Goal: Task Accomplishment & Management: Manage account settings

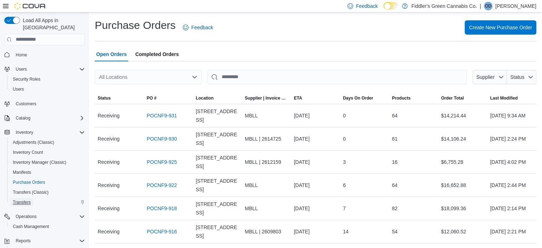
click at [27, 198] on span "Transfers" at bounding box center [22, 202] width 18 height 9
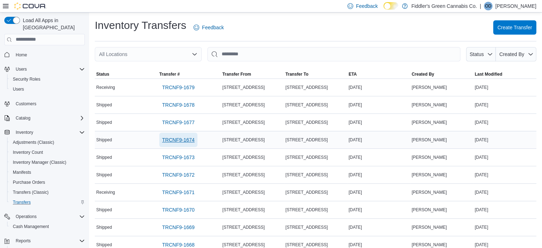
click at [184, 138] on span "TRCNF9-1674" at bounding box center [178, 139] width 32 height 7
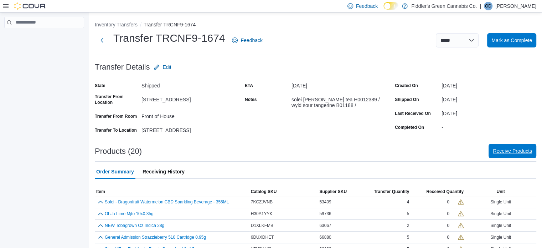
click at [506, 147] on span "Receive Products" at bounding box center [512, 151] width 39 height 14
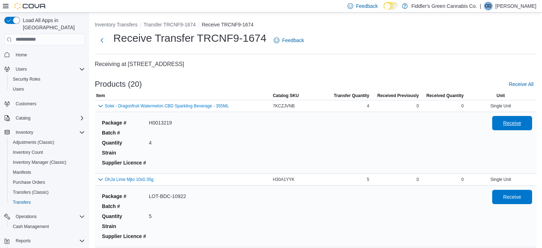
click at [516, 121] on span "Receive" at bounding box center [512, 122] width 18 height 7
click at [511, 200] on span "Receive" at bounding box center [512, 196] width 31 height 14
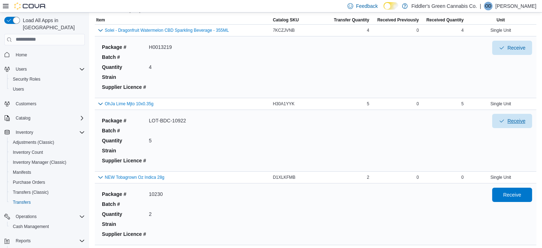
scroll to position [77, 0]
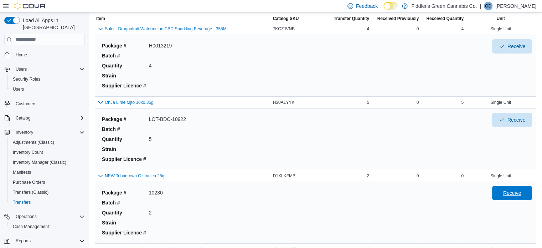
click at [516, 188] on span "Receive" at bounding box center [512, 193] width 31 height 14
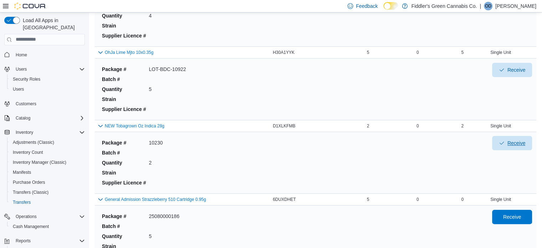
scroll to position [153, 0]
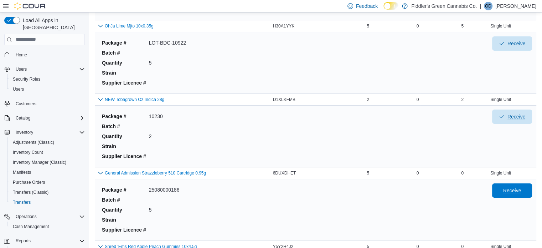
click at [516, 188] on span "Receive" at bounding box center [512, 190] width 18 height 7
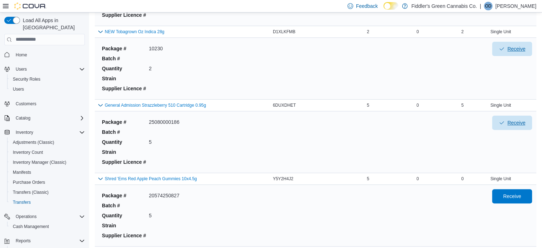
scroll to position [222, 0]
click at [516, 188] on span "Receive" at bounding box center [512, 195] width 31 height 14
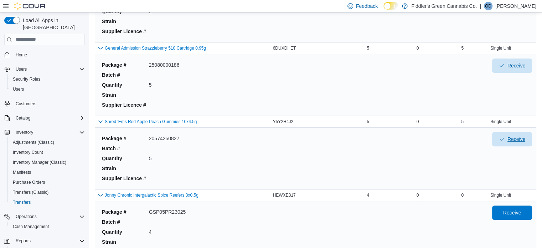
scroll to position [301, 0]
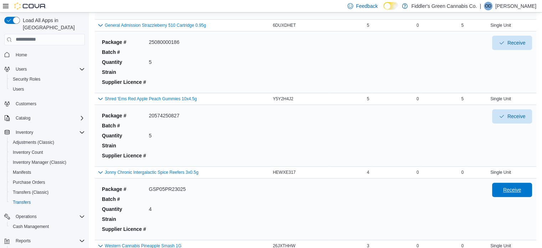
click at [516, 188] on span "Receive" at bounding box center [512, 189] width 18 height 7
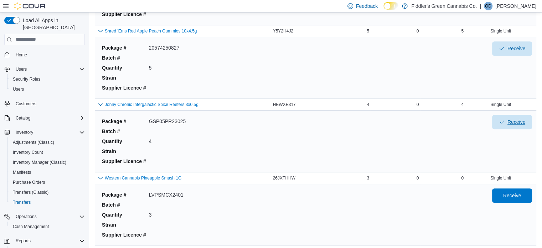
scroll to position [372, 0]
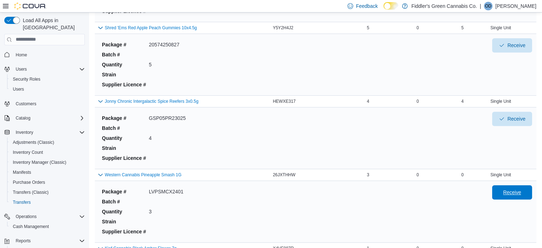
click at [516, 189] on span "Receive" at bounding box center [512, 192] width 18 height 7
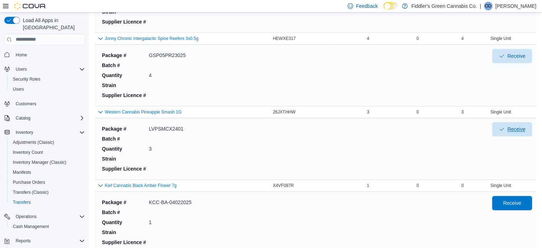
scroll to position [445, 0]
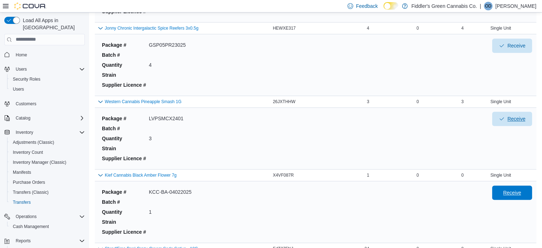
click at [516, 186] on span "Receive" at bounding box center [512, 192] width 31 height 14
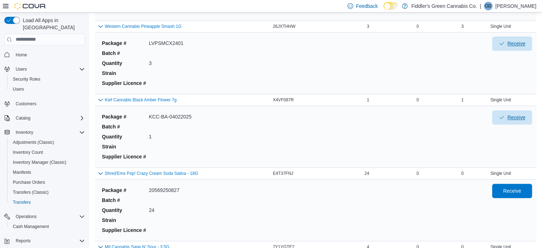
scroll to position [520, 0]
click at [516, 187] on span "Receive" at bounding box center [512, 190] width 18 height 7
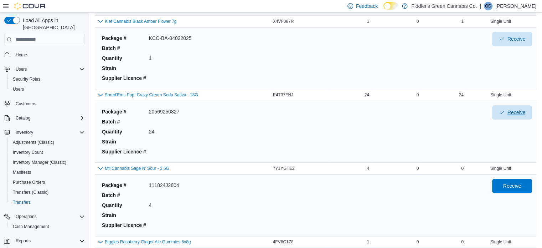
scroll to position [599, 0]
click at [516, 186] on span "Receive" at bounding box center [512, 185] width 18 height 7
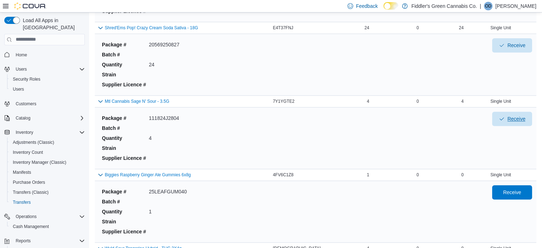
scroll to position [667, 0]
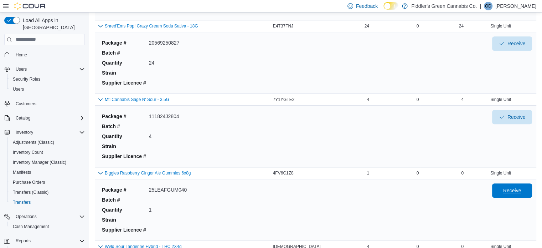
click at [516, 187] on span "Receive" at bounding box center [512, 190] width 18 height 7
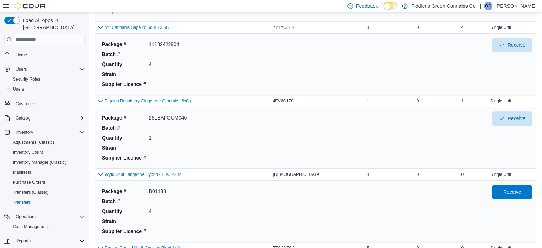
scroll to position [740, 0]
click at [516, 188] on span "Receive" at bounding box center [512, 191] width 18 height 7
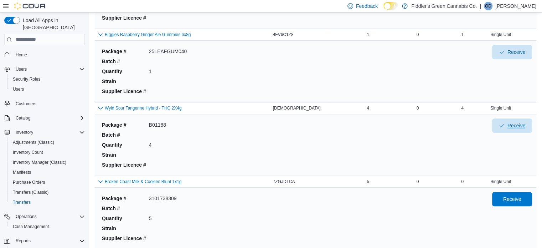
scroll to position [811, 0]
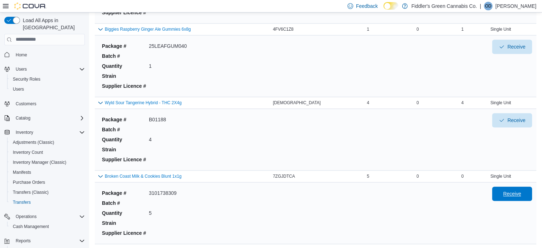
click at [516, 186] on span "Receive" at bounding box center [512, 193] width 31 height 14
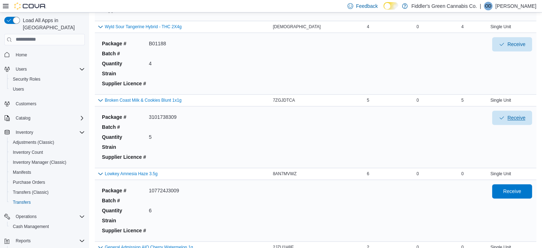
scroll to position [894, 0]
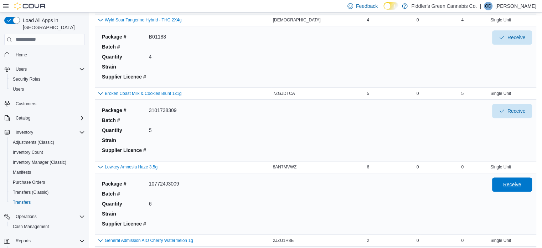
click at [516, 186] on span "Receive" at bounding box center [512, 184] width 31 height 14
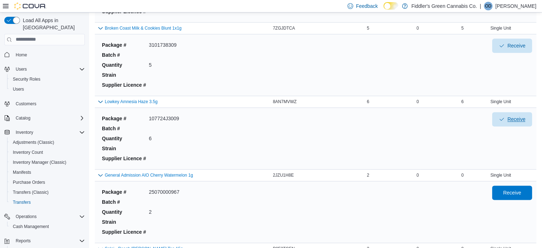
scroll to position [959, 0]
click at [516, 186] on span "Receive" at bounding box center [512, 192] width 31 height 14
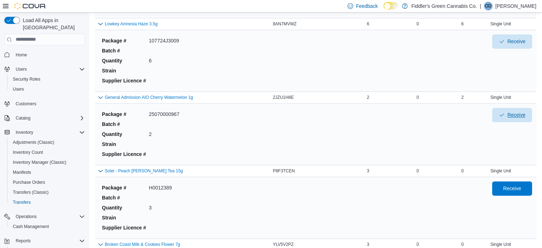
scroll to position [1037, 0]
click at [516, 186] on span "Receive" at bounding box center [512, 187] width 18 height 7
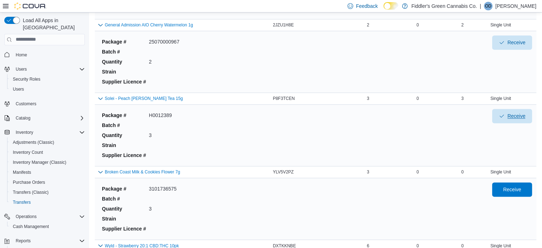
scroll to position [1112, 0]
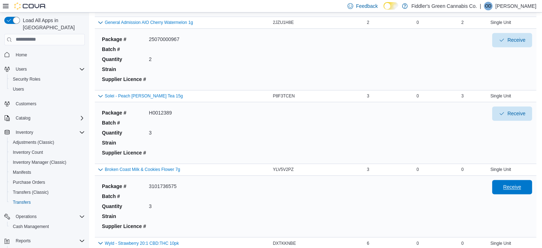
click at [516, 186] on span "Receive" at bounding box center [512, 186] width 18 height 7
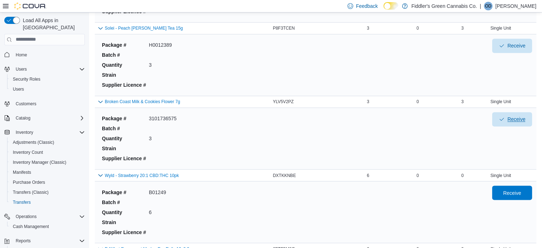
scroll to position [1182, 0]
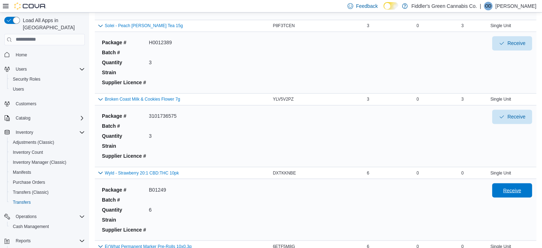
click at [516, 186] on span "Receive" at bounding box center [512, 189] width 18 height 7
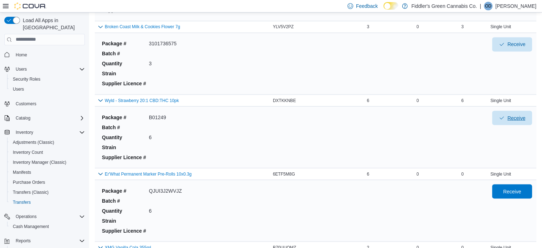
scroll to position [1256, 0]
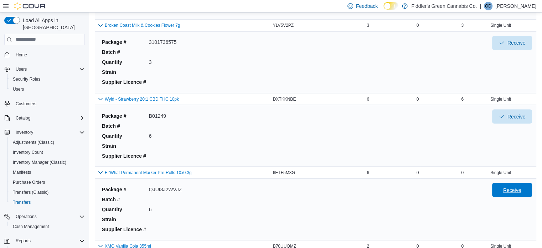
click at [516, 186] on span "Receive" at bounding box center [512, 189] width 18 height 7
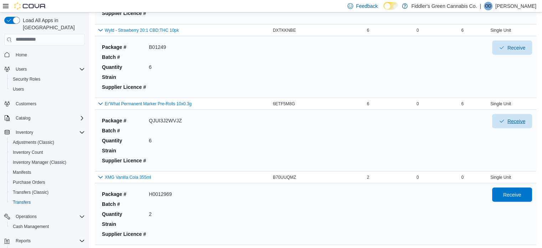
scroll to position [1329, 0]
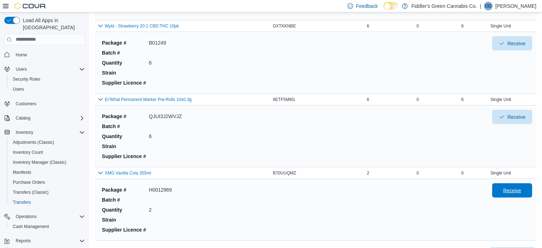
click at [516, 186] on span "Receive" at bounding box center [512, 189] width 18 height 7
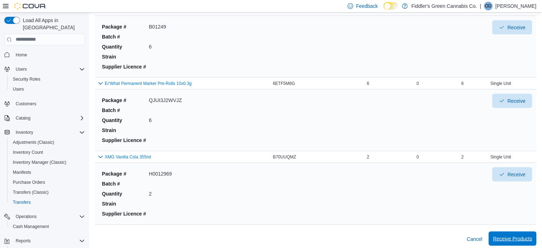
click at [523, 231] on span "Receive Products" at bounding box center [512, 238] width 39 height 14
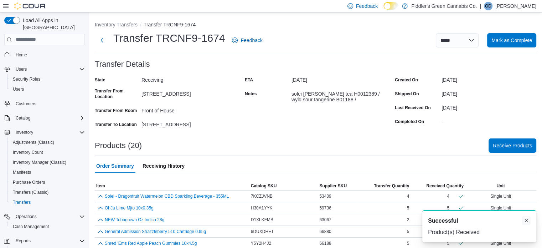
click at [529, 218] on button "Dismiss toast" at bounding box center [526, 220] width 9 height 9
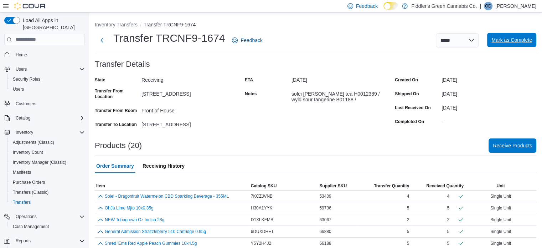
click at [528, 35] on span "Mark as Complete" at bounding box center [512, 40] width 41 height 14
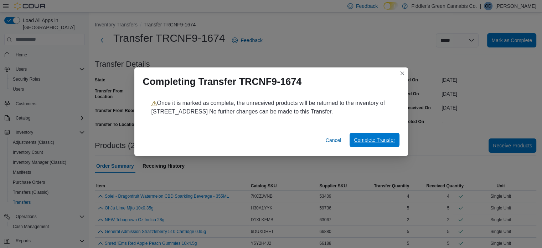
click at [382, 139] on span "Complete Transfer" at bounding box center [374, 139] width 41 height 7
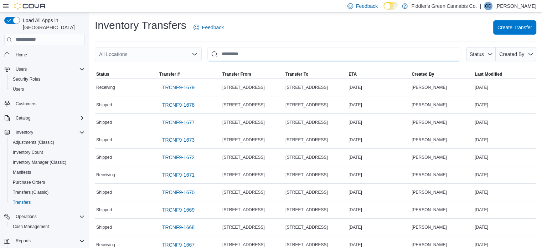
click at [386, 56] on input "This is a search bar. After typing your query, hit enter to filter the results …" at bounding box center [333, 54] width 253 height 14
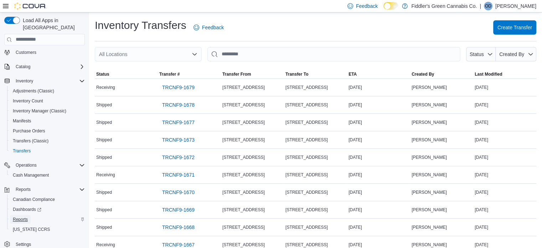
click at [23, 216] on span "Reports" at bounding box center [20, 219] width 15 height 6
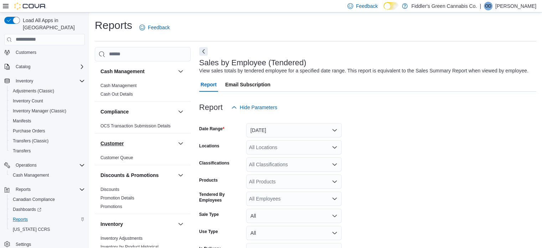
scroll to position [16, 0]
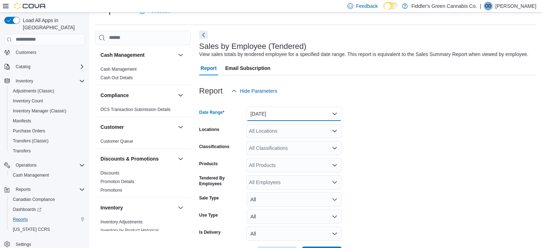
click at [258, 114] on button "Yesterday" at bounding box center [294, 114] width 96 height 14
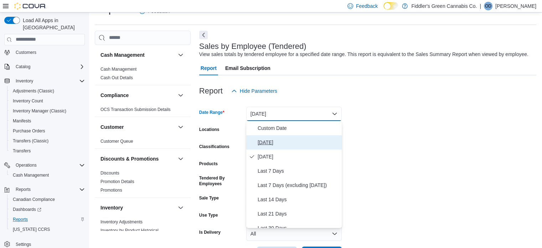
click at [263, 141] on span "Today" at bounding box center [298, 142] width 81 height 9
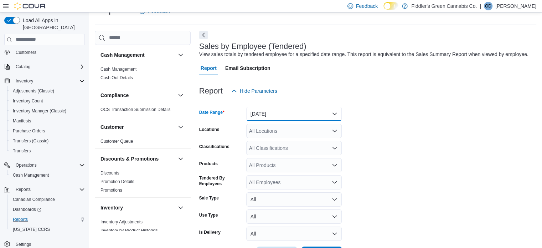
scroll to position [43, 0]
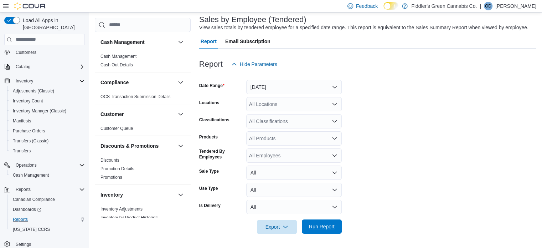
click at [315, 226] on span "Run Report" at bounding box center [322, 226] width 26 height 7
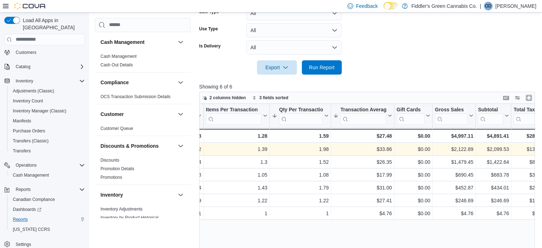
scroll to position [0, 183]
drag, startPoint x: 380, startPoint y: 149, endPoint x: 305, endPoint y: 146, distance: 74.9
click at [305, 146] on div "0 - Invoices Ref, column 3, row 1 62 - Net Sold, column 4, row 1 1.39 - Items P…" at bounding box center [422, 149] width 810 height 13
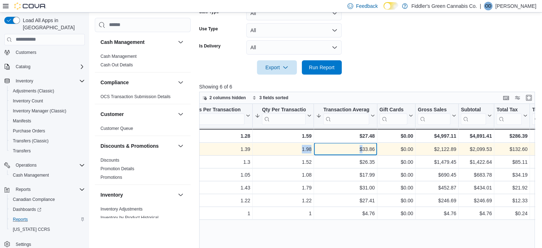
scroll to position [0, 200]
click at [325, 144] on div "$33.86 - Transaction Average, column 7, row 1" at bounding box center [344, 149] width 63 height 13
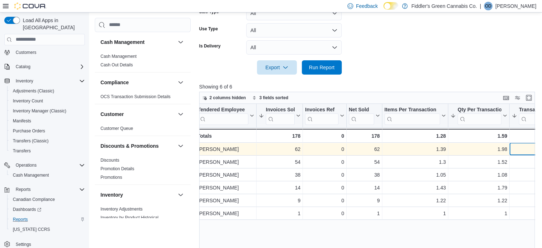
scroll to position [0, 0]
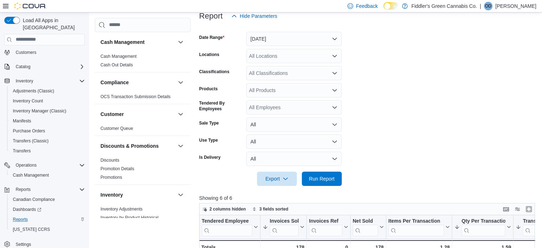
scroll to position [90, 0]
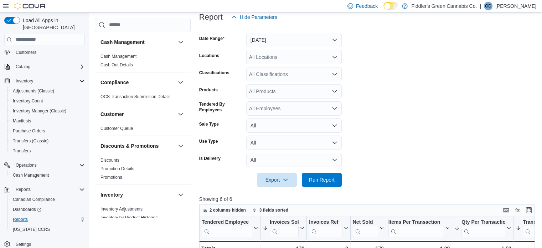
click at [516, 6] on p "[PERSON_NAME]" at bounding box center [516, 6] width 41 height 9
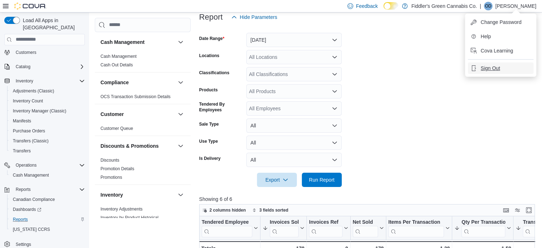
click at [488, 67] on span "Sign Out" at bounding box center [490, 68] width 19 height 7
